Goal: Task Accomplishment & Management: Manage account settings

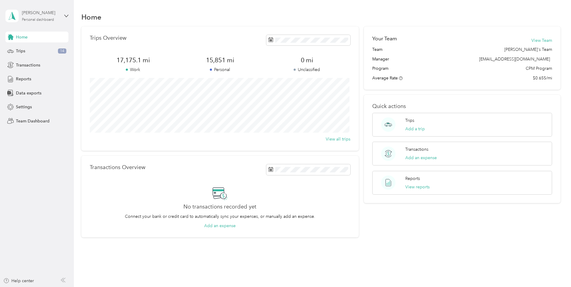
click at [42, 17] on div "[PERSON_NAME] Personal dashboard" at bounding box center [41, 16] width 38 height 12
click at [37, 49] on div "Team dashboard" at bounding box center [27, 49] width 32 height 6
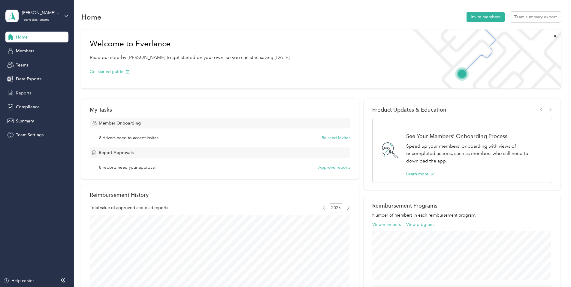
click at [26, 94] on span "Reports" at bounding box center [23, 93] width 15 height 6
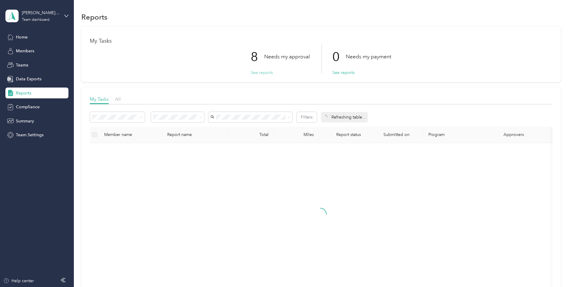
click at [265, 74] on button "See reports" at bounding box center [262, 72] width 22 height 6
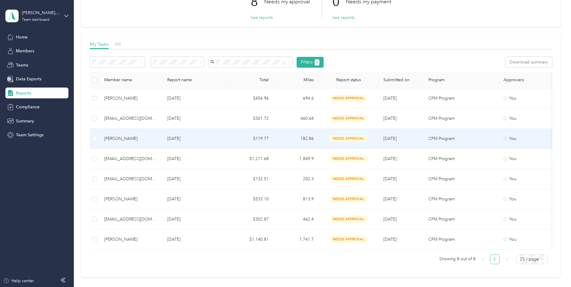
scroll to position [60, 0]
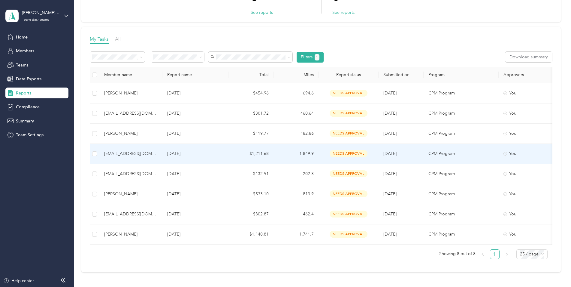
click at [140, 154] on div "[EMAIL_ADDRESS][DOMAIN_NAME]" at bounding box center [130, 153] width 53 height 7
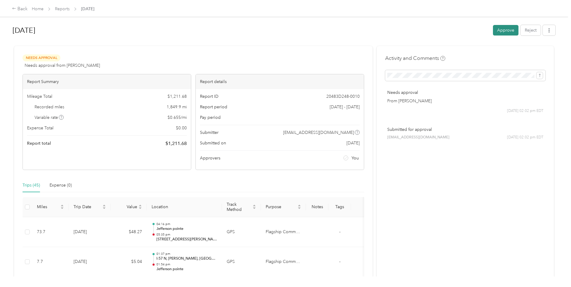
click at [499, 29] on button "Approve" at bounding box center [506, 30] width 26 height 11
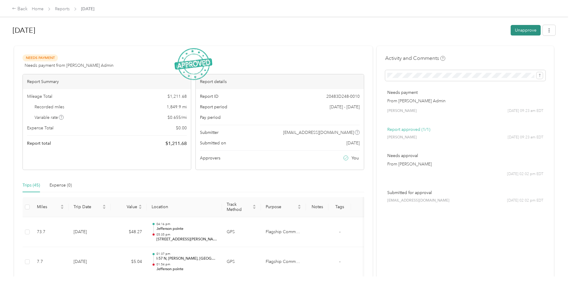
click at [521, 30] on button "Unapprove" at bounding box center [526, 30] width 30 height 11
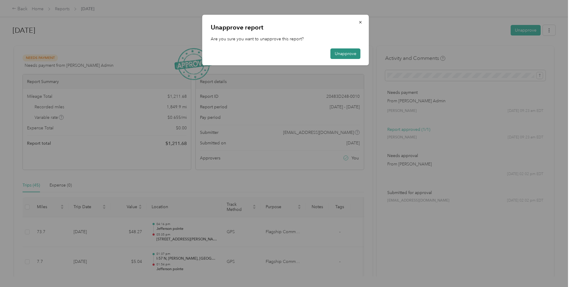
click at [334, 56] on button "Unapprove" at bounding box center [346, 53] width 30 height 11
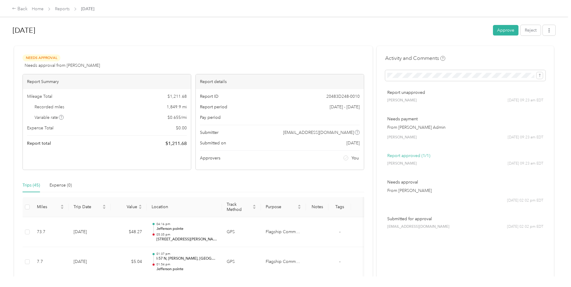
click at [433, 43] on div at bounding box center [284, 43] width 543 height 6
click at [60, 10] on link "Reports" at bounding box center [62, 8] width 15 height 5
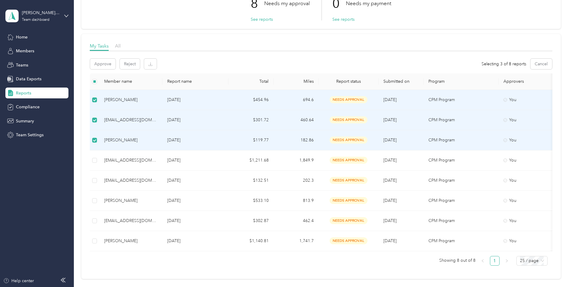
scroll to position [60, 0]
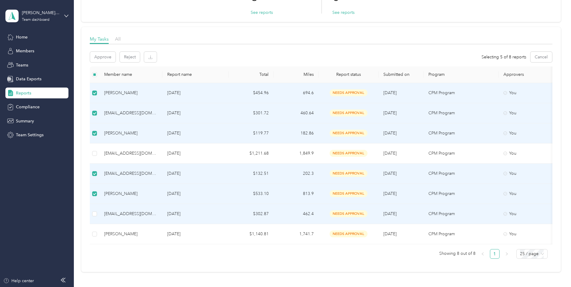
click at [97, 210] on td at bounding box center [95, 214] width 10 height 20
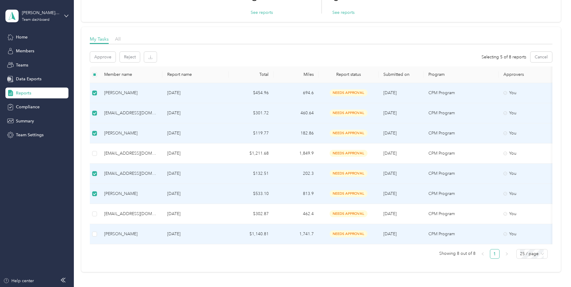
click at [97, 235] on td at bounding box center [95, 234] width 10 height 20
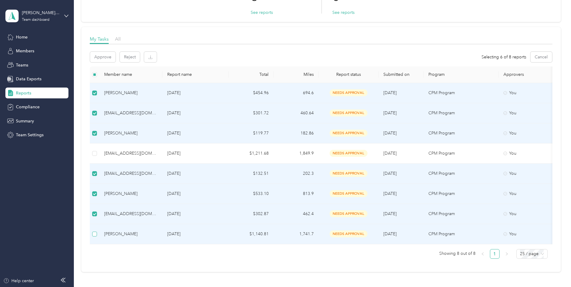
click at [96, 237] on label at bounding box center [94, 233] width 5 height 7
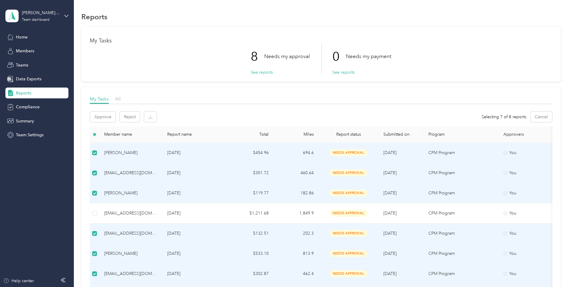
scroll to position [0, 0]
click at [109, 117] on button "Approve" at bounding box center [103, 117] width 26 height 11
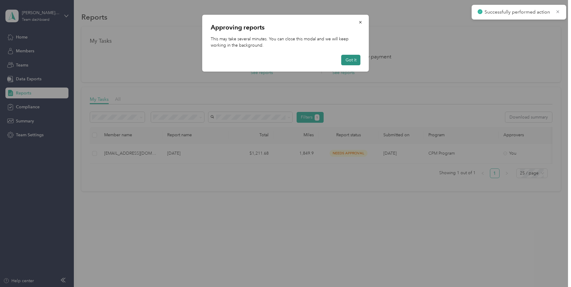
click at [345, 62] on button "Got it" at bounding box center [351, 60] width 19 height 11
